Goal: Information Seeking & Learning: Learn about a topic

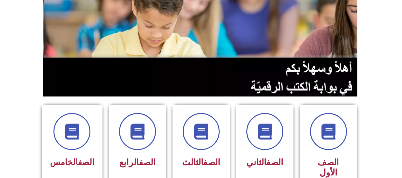
scroll to position [96, 0]
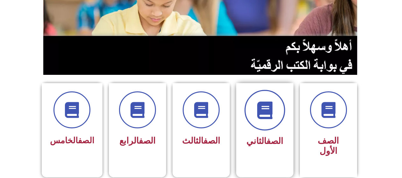
click at [262, 114] on icon at bounding box center [265, 111] width 18 height 18
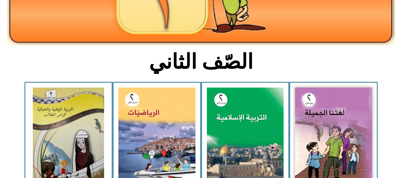
scroll to position [127, 0]
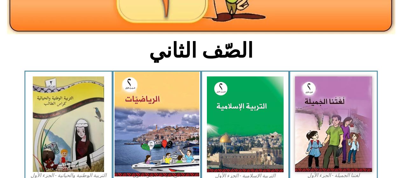
click at [152, 118] on img at bounding box center [157, 124] width 85 height 105
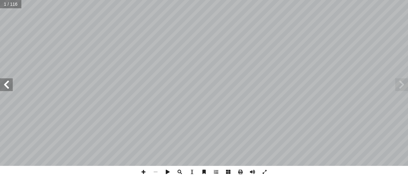
click at [9, 84] on span at bounding box center [6, 84] width 13 height 13
click at [143, 170] on span at bounding box center [143, 172] width 12 height 12
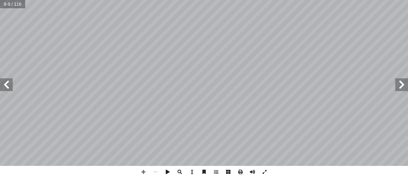
click at [7, 81] on span at bounding box center [6, 84] width 13 height 13
